Goal: Information Seeking & Learning: Check status

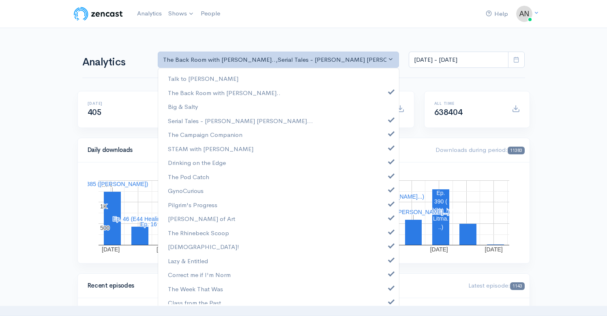
select select "10316"
click at [390, 118] on span at bounding box center [391, 119] width 3 height 6
click at [390, 131] on span at bounding box center [391, 132] width 3 height 6
click at [390, 147] on span at bounding box center [391, 147] width 3 height 6
click at [390, 163] on span at bounding box center [391, 160] width 3 height 6
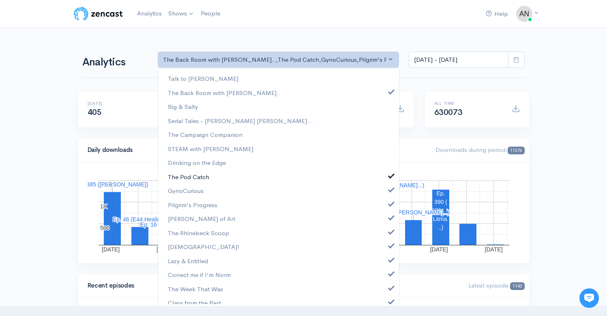
click at [385, 178] on link "The Pod Catch" at bounding box center [278, 177] width 241 height 14
click at [390, 191] on span at bounding box center [391, 188] width 3 height 6
click at [390, 203] on span at bounding box center [391, 203] width 3 height 6
click at [385, 221] on link "[PERSON_NAME] of Art" at bounding box center [278, 218] width 241 height 14
click at [390, 232] on span at bounding box center [391, 231] width 3 height 6
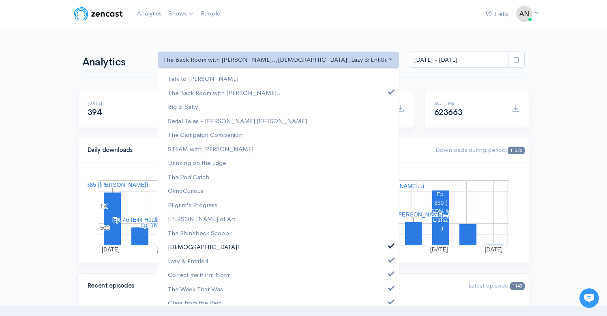
click at [385, 248] on link "[DEMOGRAPHIC_DATA]!" at bounding box center [278, 246] width 241 height 14
click at [386, 264] on link "Lazy & Entitled" at bounding box center [278, 261] width 241 height 14
click at [390, 273] on span at bounding box center [391, 272] width 3 height 6
click at [390, 285] on span at bounding box center [391, 287] width 3 height 6
click at [390, 298] on span at bounding box center [391, 300] width 3 height 6
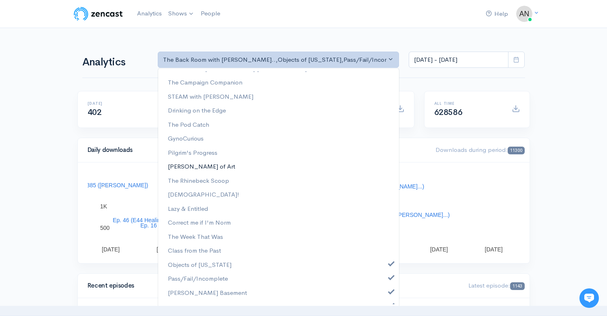
scroll to position [104, 0]
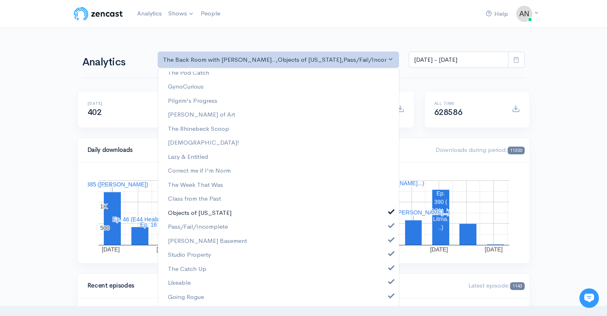
click at [390, 211] on span at bounding box center [391, 211] width 3 height 6
click at [390, 226] on span at bounding box center [391, 224] width 3 height 6
click at [385, 246] on link "[PERSON_NAME] Basement" at bounding box center [278, 241] width 241 height 14
click at [385, 258] on link "Studio Property" at bounding box center [278, 254] width 241 height 14
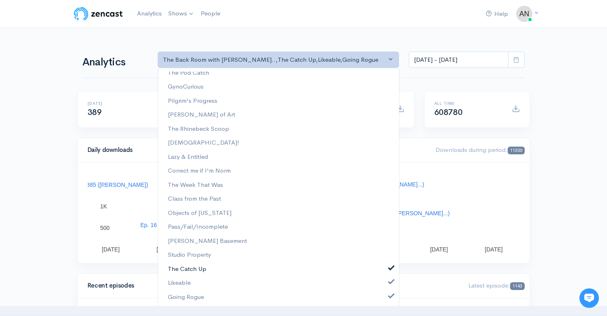
click at [385, 271] on link "The Catch Up" at bounding box center [278, 269] width 241 height 14
click at [390, 283] on span at bounding box center [391, 280] width 3 height 6
click at [385, 292] on link "Going Rogue" at bounding box center [278, 297] width 241 height 14
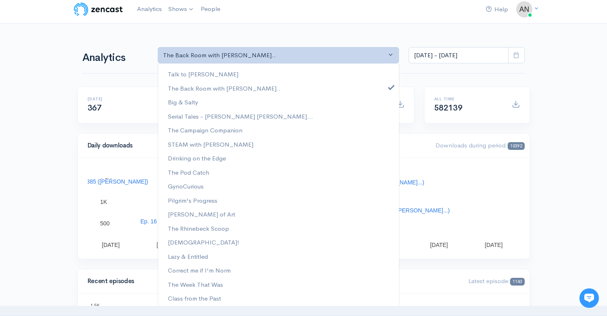
scroll to position [0, 0]
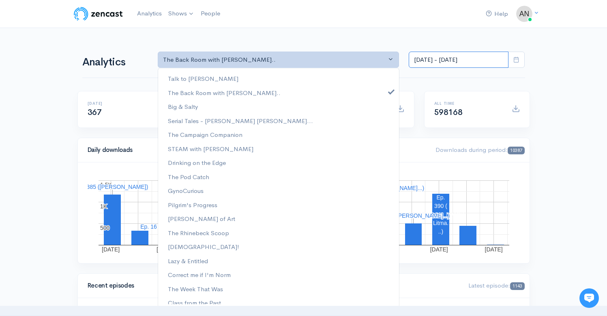
click at [445, 63] on input "[DATE] - [DATE]" at bounding box center [459, 60] width 100 height 17
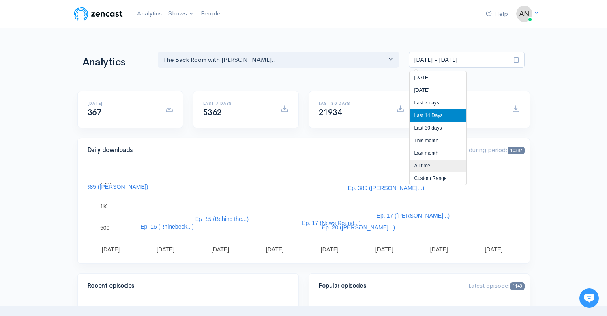
click at [423, 166] on li "All time" at bounding box center [438, 165] width 57 height 13
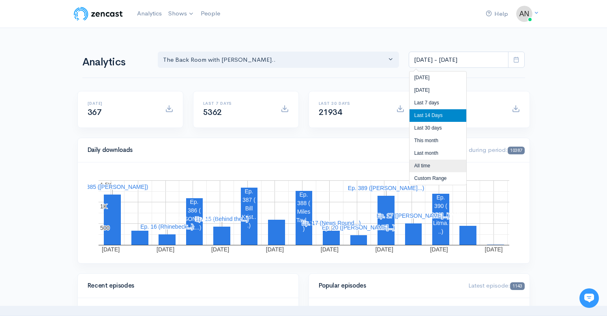
type input "[DATE] - [DATE]"
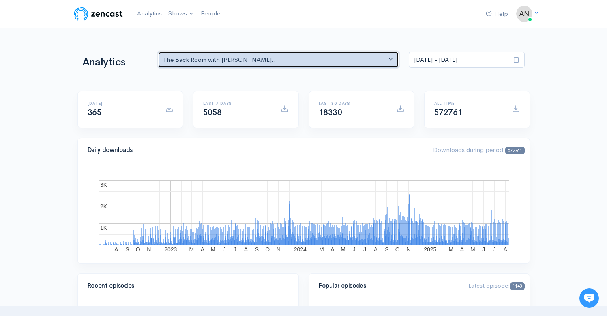
click at [301, 60] on div "The Back Room with [PERSON_NAME].." at bounding box center [275, 59] width 224 height 9
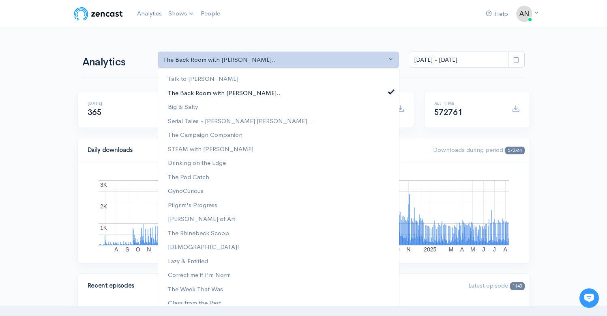
click at [390, 92] on span at bounding box center [391, 91] width 3 height 6
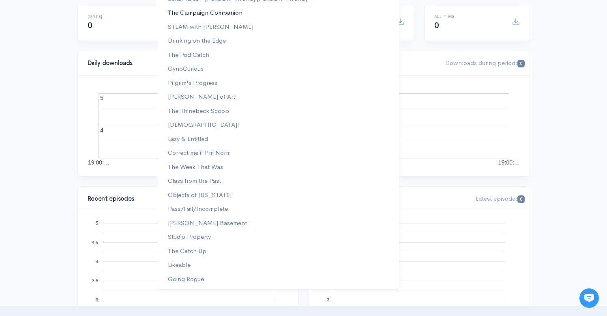
scroll to position [134, 0]
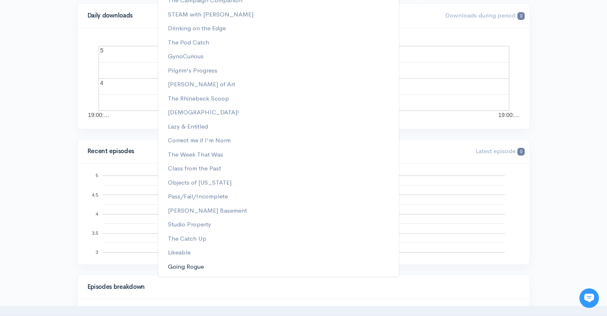
click at [191, 262] on span "Going Rogue" at bounding box center [186, 266] width 36 height 9
select select "15466"
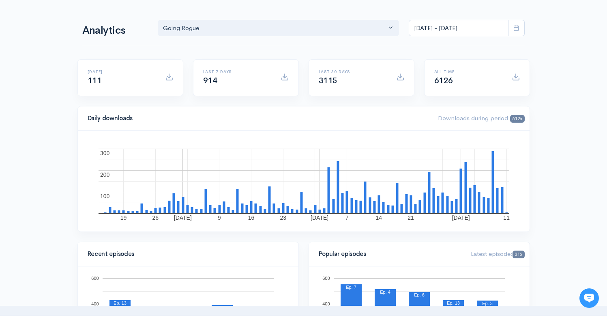
scroll to position [0, 0]
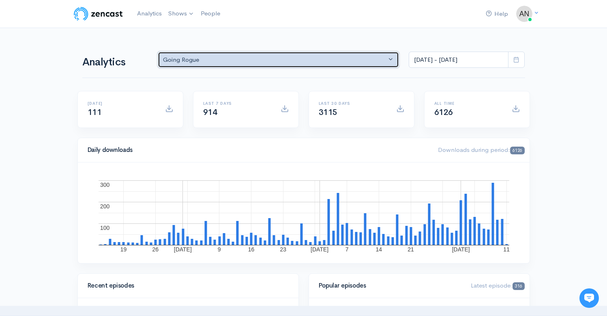
click at [289, 55] on button "Going Rogue" at bounding box center [279, 60] width 242 height 17
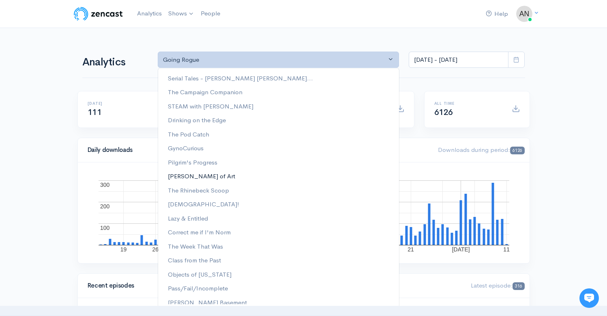
scroll to position [104, 0]
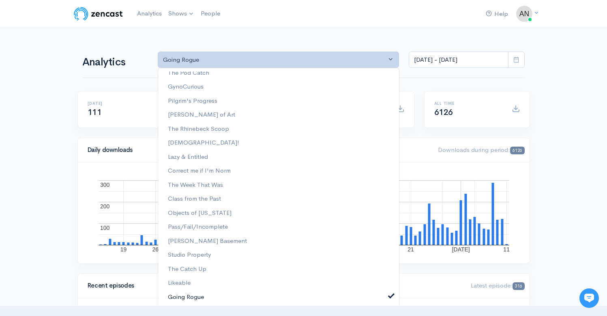
click at [390, 292] on span at bounding box center [391, 295] width 3 height 6
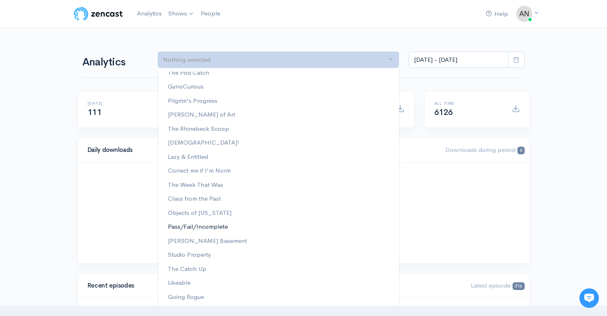
scroll to position [0, 0]
click at [210, 125] on span "The Rhinebeck Scoop" at bounding box center [198, 128] width 61 height 9
select select "13481"
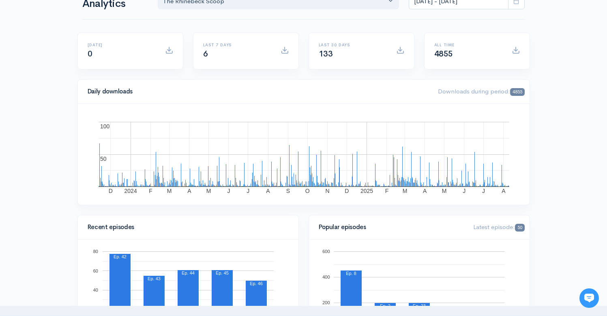
scroll to position [0, 0]
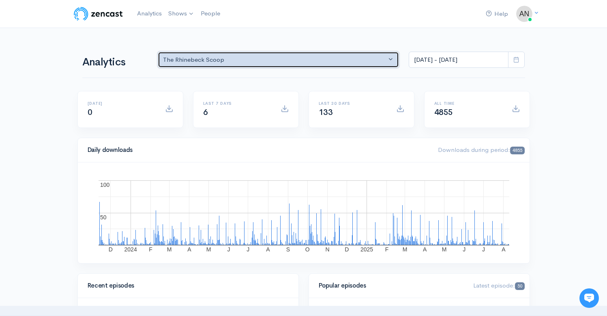
click at [260, 57] on div "The Rhinebeck Scoop" at bounding box center [275, 59] width 224 height 9
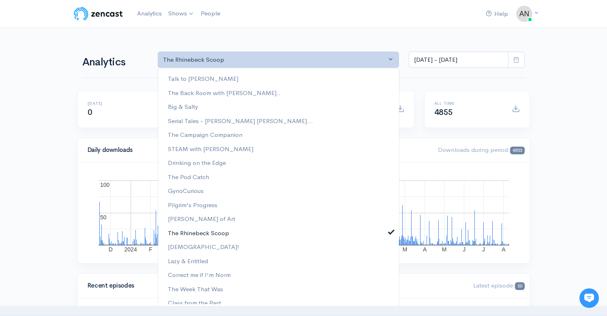
click at [387, 232] on link "The Rhinebeck Scoop" at bounding box center [278, 233] width 241 height 14
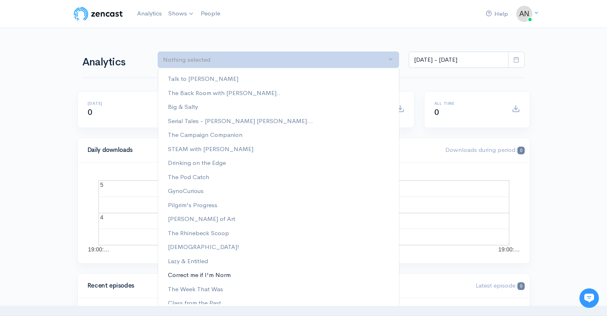
click at [225, 273] on span "Correct me if I'm Norm" at bounding box center [199, 274] width 63 height 9
select select "13974"
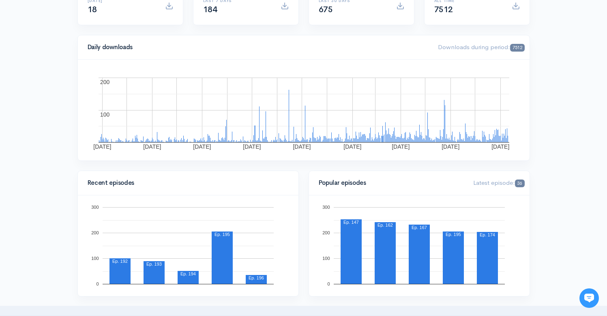
scroll to position [0, 0]
